Goal: Information Seeking & Learning: Learn about a topic

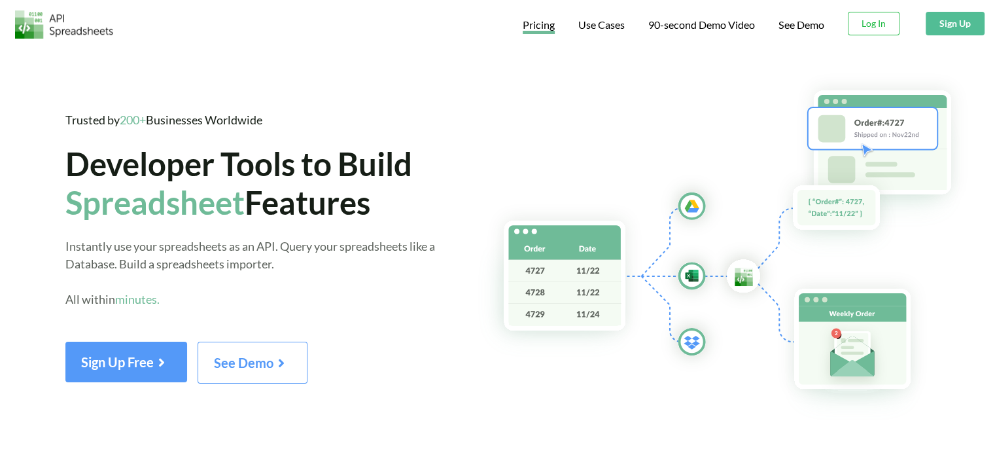
click at [535, 22] on span "Pricing" at bounding box center [539, 26] width 32 height 16
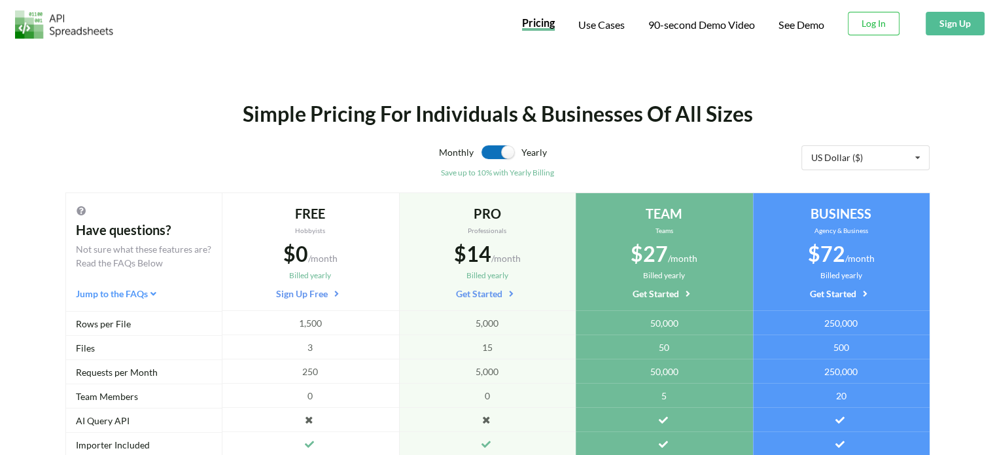
click at [492, 150] on label at bounding box center [498, 152] width 32 height 14
checkbox input "false"
click at [835, 149] on div "US Dollar ($) US Dollar ($) Indian Rupee (₹) Australian Dollar (AUD$) Brazilian…" at bounding box center [865, 157] width 128 height 25
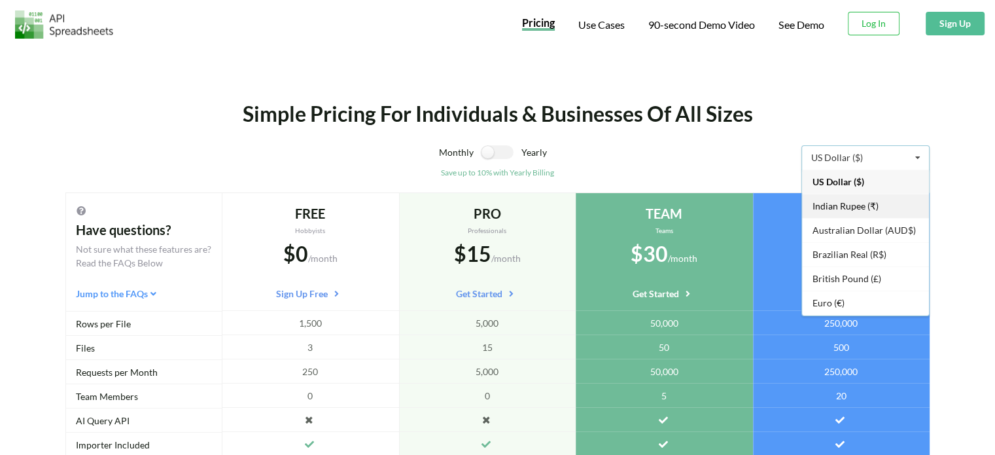
click at [827, 202] on span "Indian Rupee (₹)" at bounding box center [846, 205] width 66 height 11
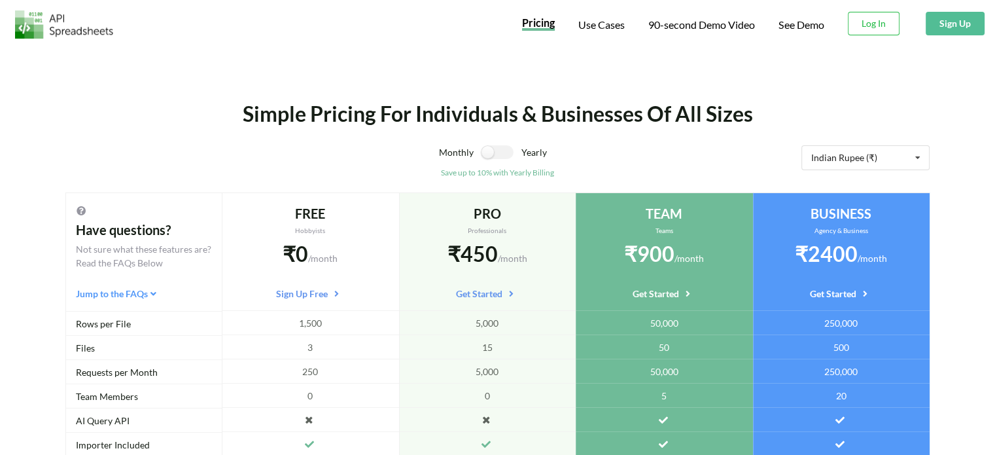
click at [685, 162] on div "Yearly" at bounding box center [614, 156] width 187 height 22
